Goal: Task Accomplishment & Management: Use online tool/utility

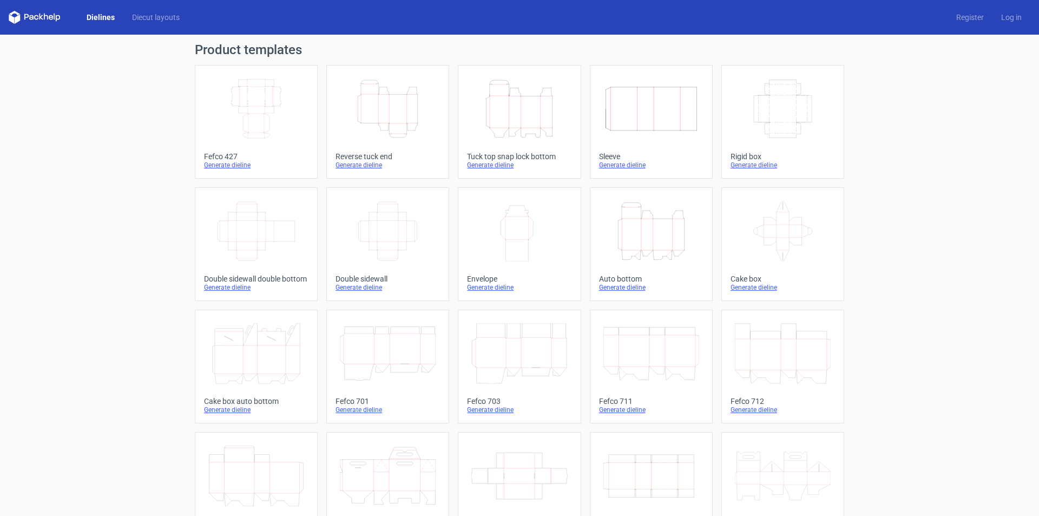
click at [411, 123] on icon "Height Depth Width" at bounding box center [388, 108] width 96 height 61
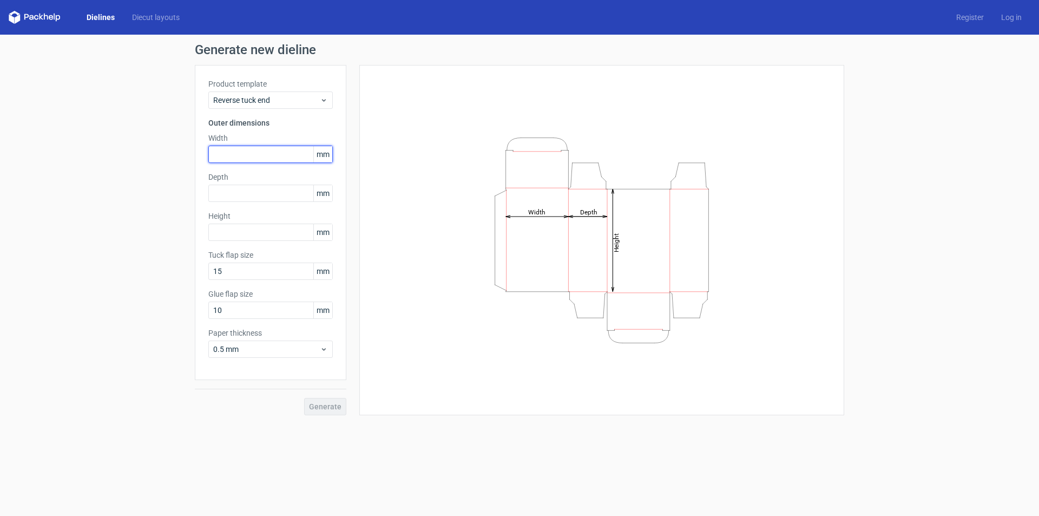
click at [249, 153] on input "text" at bounding box center [270, 154] width 124 height 17
type input "152"
type input "41"
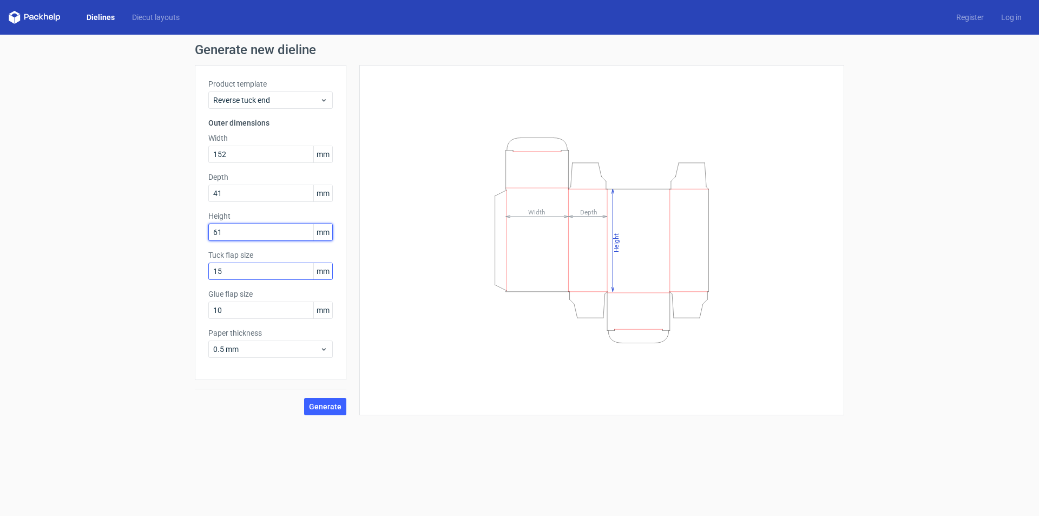
type input "61"
drag, startPoint x: 265, startPoint y: 273, endPoint x: 174, endPoint y: 264, distance: 92.0
click at [175, 264] on div "Generate new dieline Product template Reverse tuck end Outer dimensions Width 1…" at bounding box center [519, 229] width 1039 height 389
drag, startPoint x: 247, startPoint y: 311, endPoint x: 174, endPoint y: 311, distance: 73.1
click at [174, 311] on div "Generate new dieline Product template Reverse tuck end Outer dimensions Width 1…" at bounding box center [519, 229] width 1039 height 389
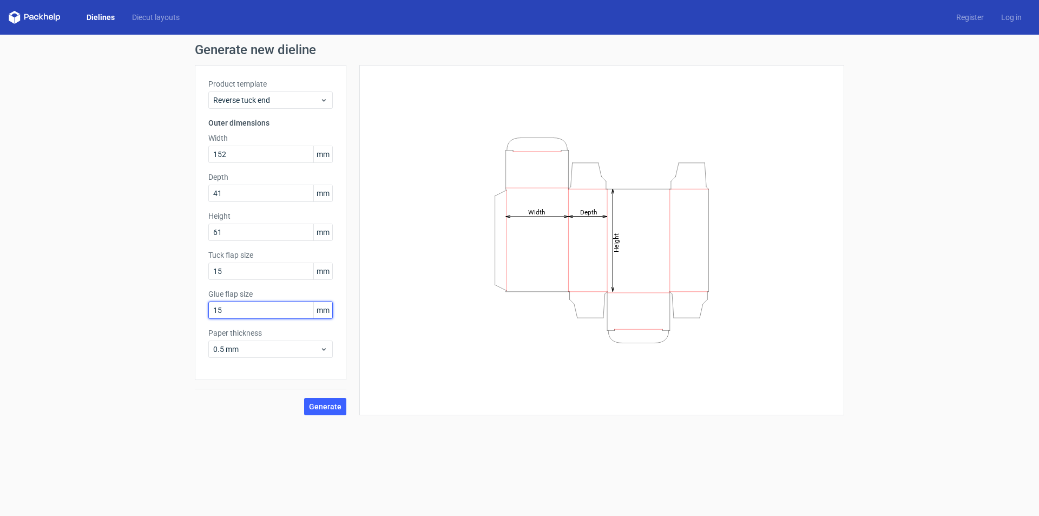
type input "15"
drag, startPoint x: 133, startPoint y: 266, endPoint x: 128, endPoint y: 268, distance: 5.7
click at [128, 268] on div "Generate new dieline Product template Reverse tuck end Outer dimensions Width 1…" at bounding box center [519, 229] width 1039 height 389
drag, startPoint x: 246, startPoint y: 236, endPoint x: 239, endPoint y: 260, distance: 25.0
click at [246, 236] on input "61" at bounding box center [270, 232] width 124 height 17
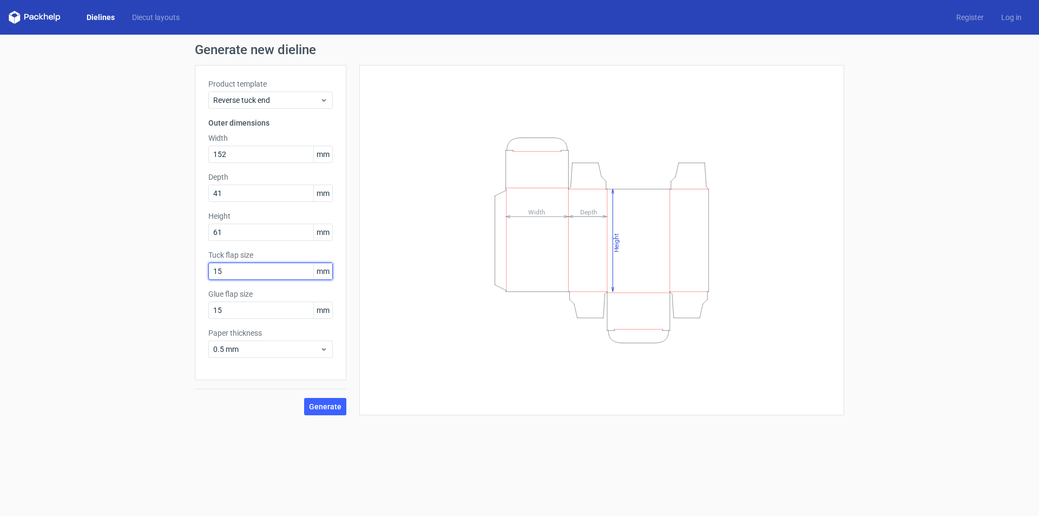
drag, startPoint x: 252, startPoint y: 264, endPoint x: 189, endPoint y: 270, distance: 62.5
click at [189, 270] on div "Generate new dieline Product template Reverse tuck end Outer dimensions Width 1…" at bounding box center [519, 229] width 1039 height 389
type input "20"
click at [240, 300] on div "Glue flap size 15 mm" at bounding box center [270, 303] width 124 height 30
click at [248, 306] on input "15" at bounding box center [270, 309] width 124 height 17
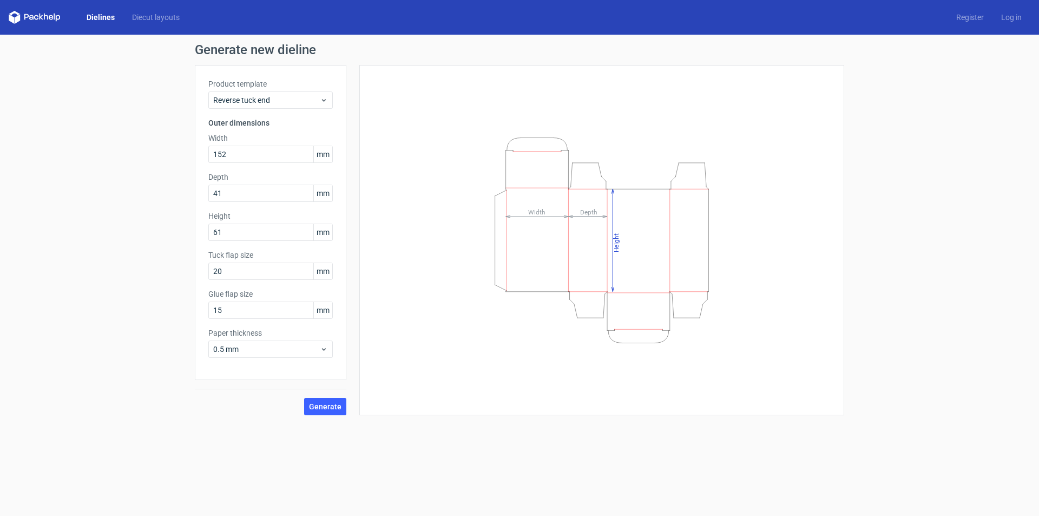
click at [316, 396] on div "Generate" at bounding box center [271, 397] width 152 height 35
click at [317, 401] on button "Generate" at bounding box center [325, 406] width 42 height 17
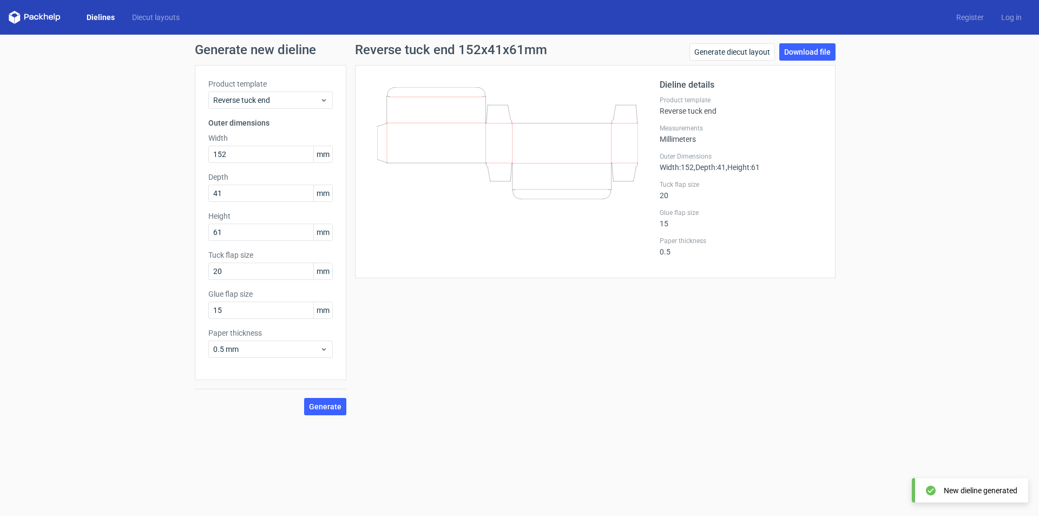
click at [815, 61] on div "Generate diecut layout Download file" at bounding box center [763, 54] width 146 height 22
click at [817, 51] on link "Download file" at bounding box center [807, 51] width 56 height 17
